Goal: Task Accomplishment & Management: Manage account settings

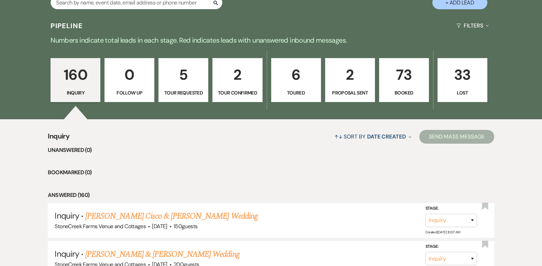
scroll to position [472, 0]
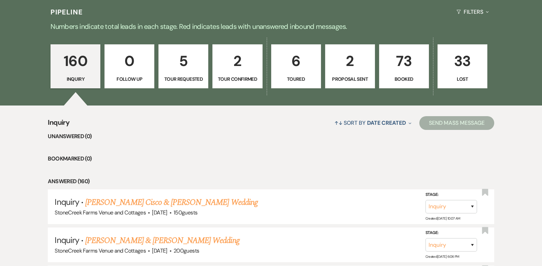
click at [408, 58] on p "73" at bounding box center [403, 60] width 41 height 23
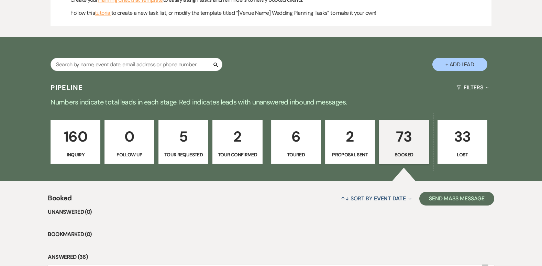
scroll to position [472, 0]
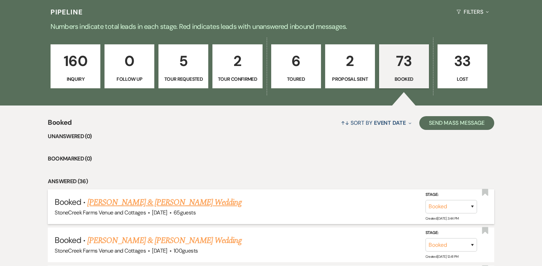
click at [156, 200] on link "[PERSON_NAME] & [PERSON_NAME] Wedding" at bounding box center [164, 202] width 154 height 12
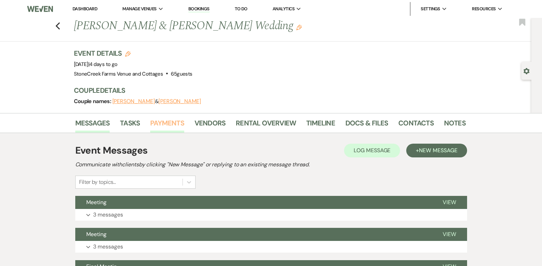
click at [166, 125] on link "Payments" at bounding box center [167, 124] width 34 height 15
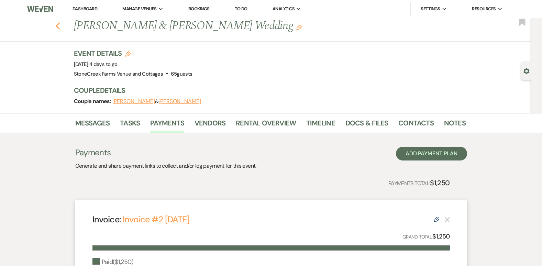
click at [59, 26] on use "button" at bounding box center [57, 26] width 4 height 8
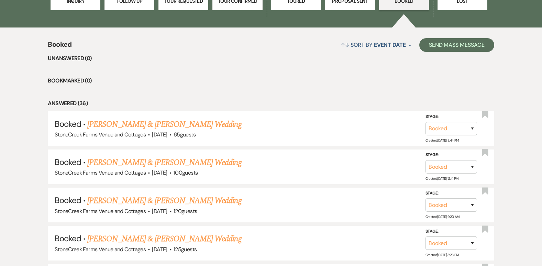
scroll to position [586, 0]
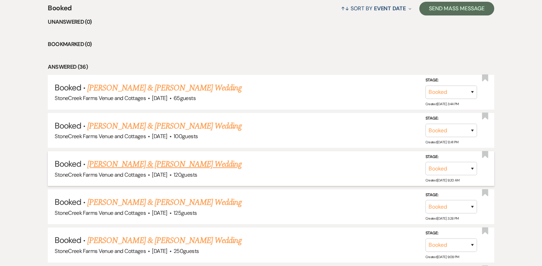
click at [182, 161] on link "[PERSON_NAME] & [PERSON_NAME] Wedding" at bounding box center [164, 164] width 154 height 12
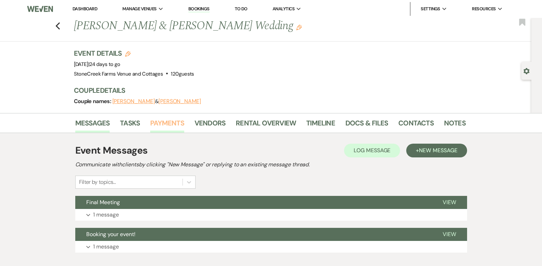
click at [174, 121] on link "Payments" at bounding box center [167, 124] width 34 height 15
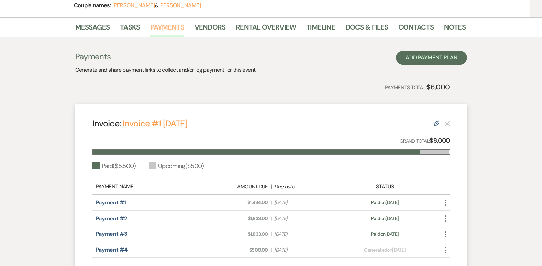
scroll to position [105, 0]
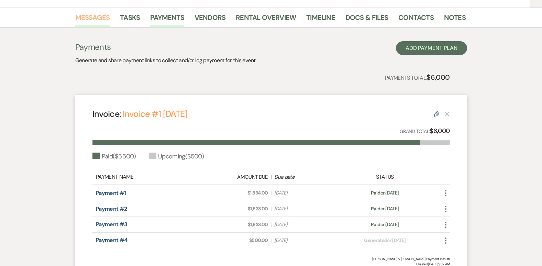
click at [82, 18] on link "Messages" at bounding box center [92, 19] width 35 height 15
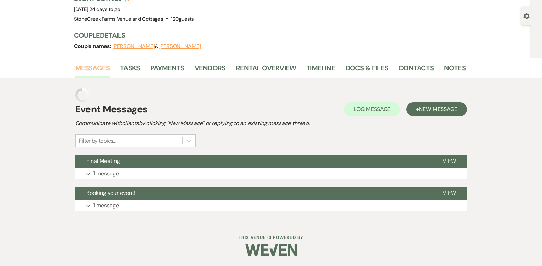
scroll to position [41, 0]
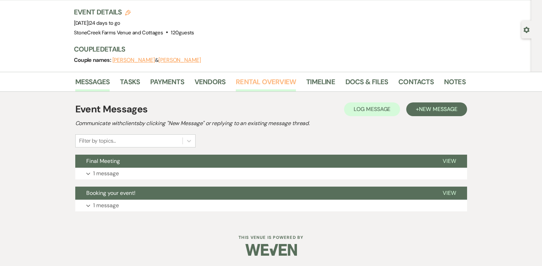
click at [251, 81] on link "Rental Overview" at bounding box center [266, 83] width 60 height 15
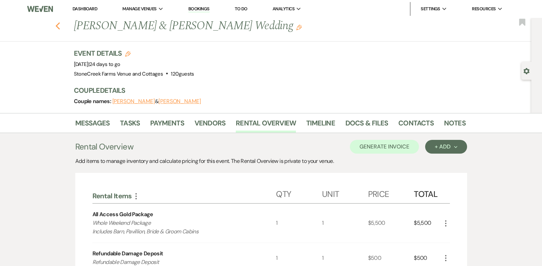
click at [60, 25] on use "button" at bounding box center [57, 26] width 4 height 8
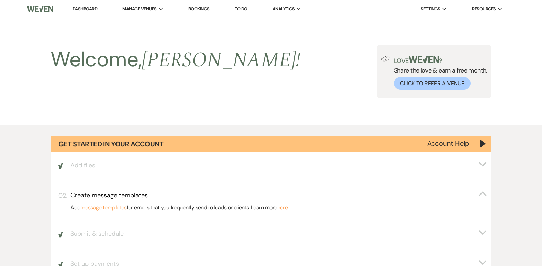
scroll to position [586, 0]
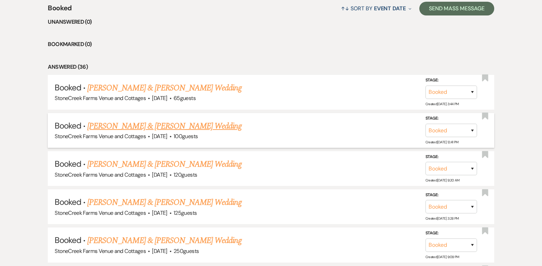
click at [147, 127] on link "[PERSON_NAME] & [PERSON_NAME] Wedding" at bounding box center [164, 126] width 154 height 12
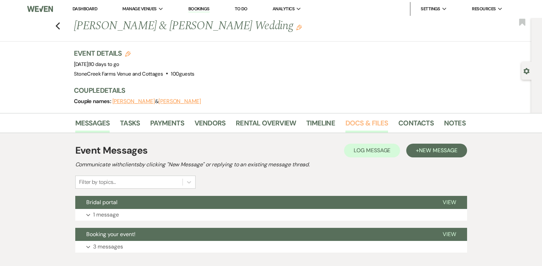
click at [363, 122] on link "Docs & Files" at bounding box center [366, 124] width 43 height 15
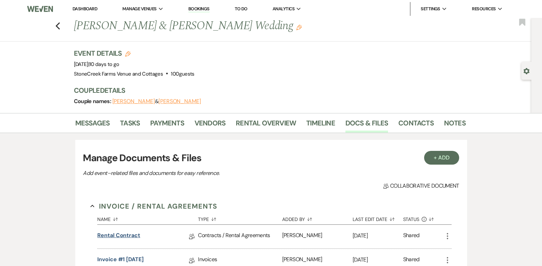
click at [127, 234] on link "Rental Contract" at bounding box center [118, 236] width 43 height 11
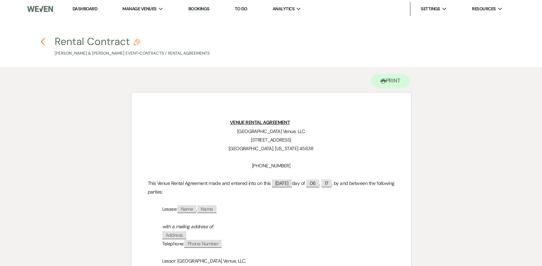
click at [43, 38] on icon "Previous" at bounding box center [42, 41] width 5 height 8
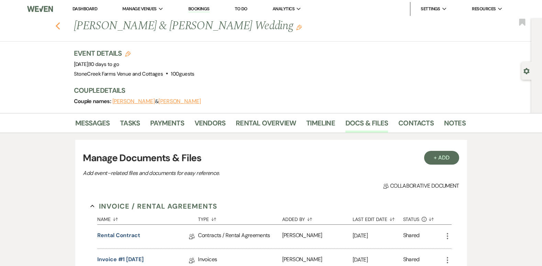
click at [60, 25] on use "button" at bounding box center [57, 26] width 4 height 8
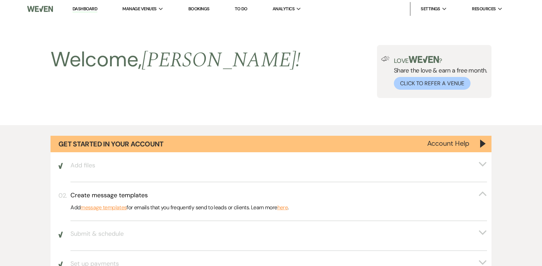
scroll to position [586, 0]
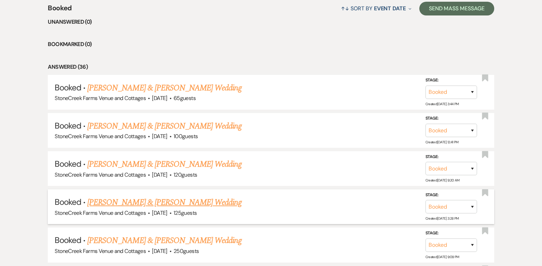
click at [159, 201] on link "[PERSON_NAME] & [PERSON_NAME] Wedding" at bounding box center [164, 202] width 154 height 12
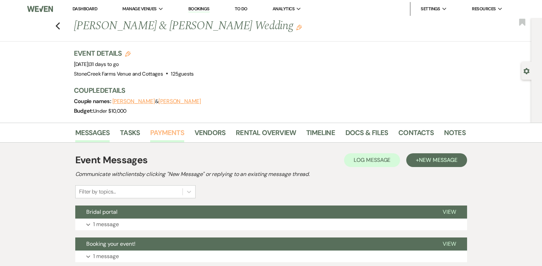
click at [178, 129] on link "Payments" at bounding box center [167, 134] width 34 height 15
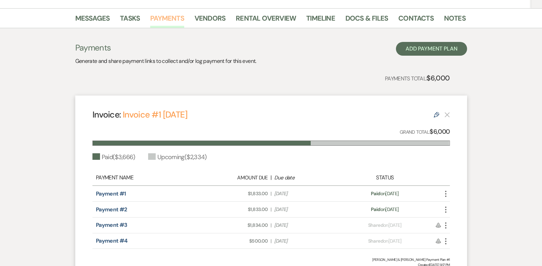
scroll to position [69, 0]
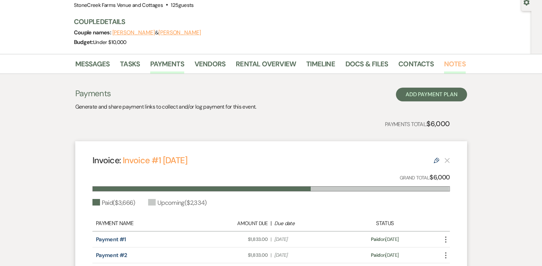
click at [444, 63] on link "Notes" at bounding box center [455, 65] width 22 height 15
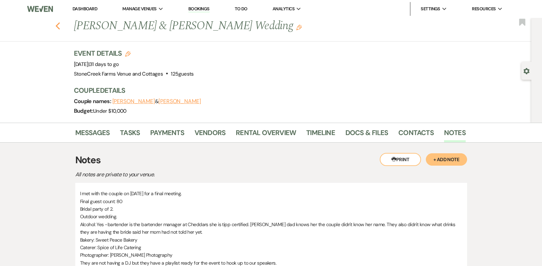
click at [60, 29] on icon "Previous" at bounding box center [57, 26] width 5 height 8
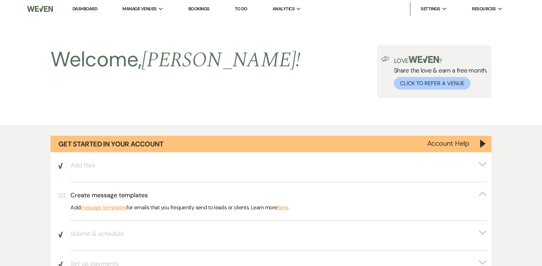
scroll to position [586, 0]
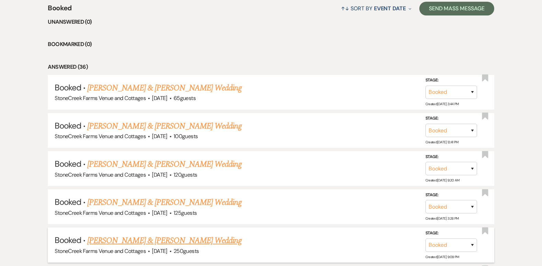
click at [159, 242] on link "[PERSON_NAME] & [PERSON_NAME] Wedding" at bounding box center [164, 240] width 154 height 12
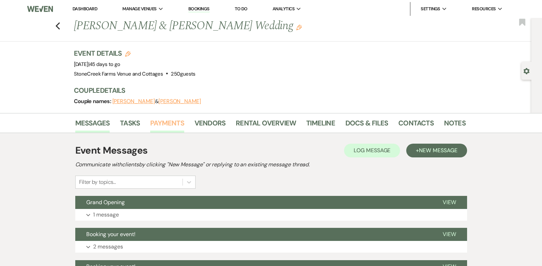
click at [163, 120] on link "Payments" at bounding box center [167, 124] width 34 height 15
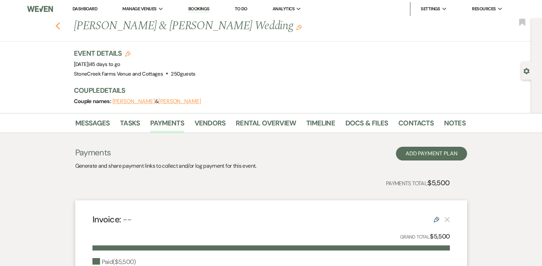
click at [60, 25] on icon "Previous" at bounding box center [57, 26] width 5 height 8
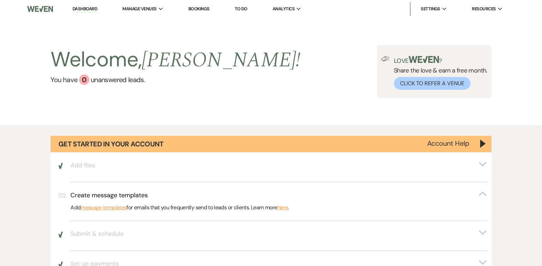
click at [80, 9] on link "Dashboard" at bounding box center [84, 9] width 25 height 7
click at [84, 7] on link "Dashboard" at bounding box center [84, 9] width 25 height 7
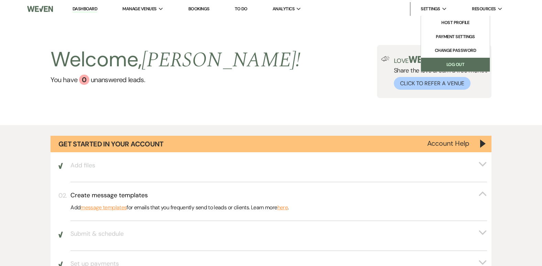
click at [461, 66] on link "Log Out" at bounding box center [455, 65] width 69 height 14
